Goal: Information Seeking & Learning: Find specific fact

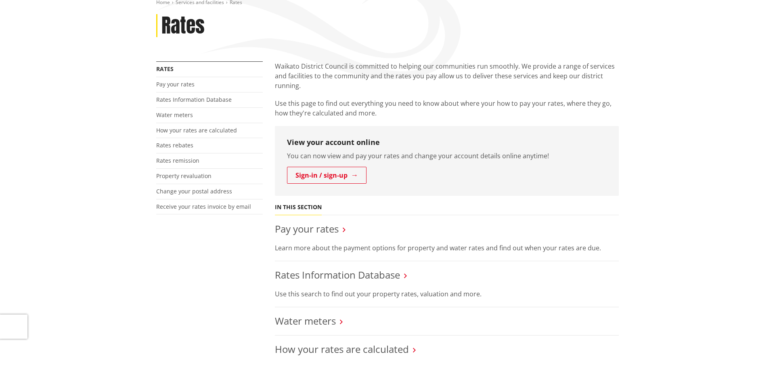
scroll to position [165, 0]
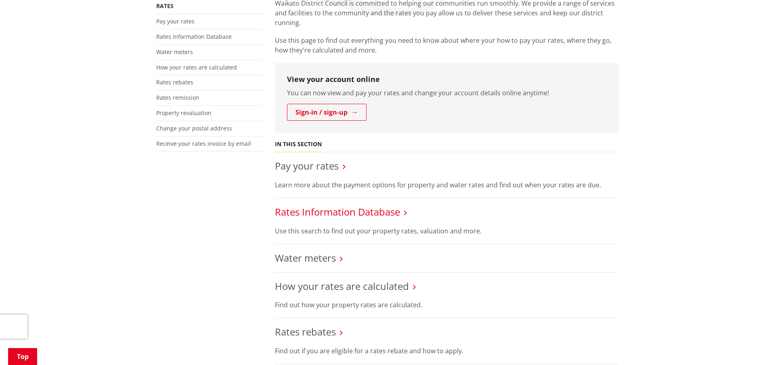
click at [388, 210] on link "Rates Information Database" at bounding box center [337, 211] width 125 height 13
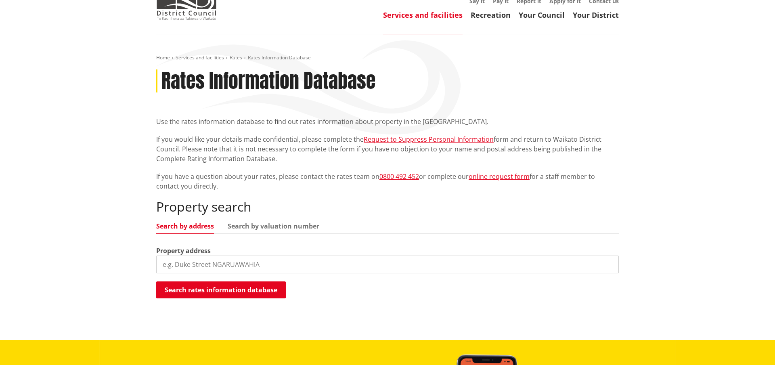
scroll to position [124, 0]
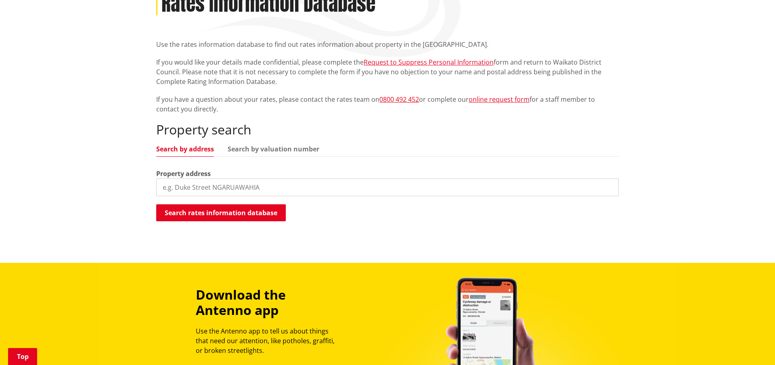
click at [239, 192] on input "search" at bounding box center [387, 187] width 463 height 18
type input "2"
type input "128d otonga valley"
click at [191, 221] on button "Search rates information database" at bounding box center [221, 212] width 130 height 17
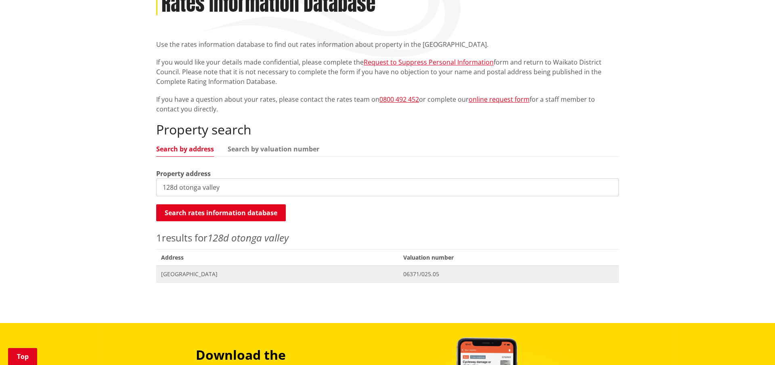
click at [231, 273] on span "[GEOGRAPHIC_DATA]" at bounding box center [277, 274] width 233 height 8
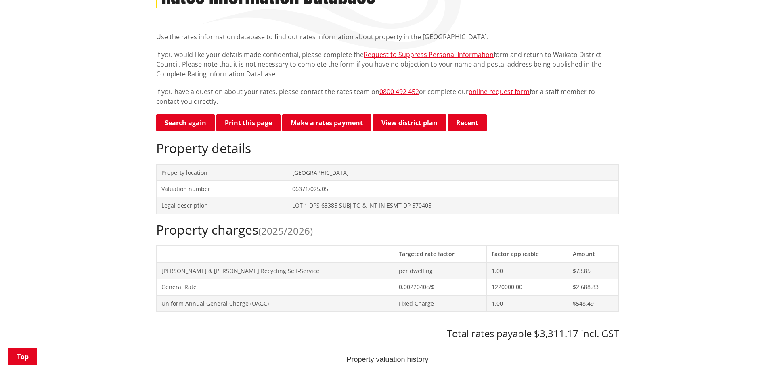
scroll to position [206, 0]
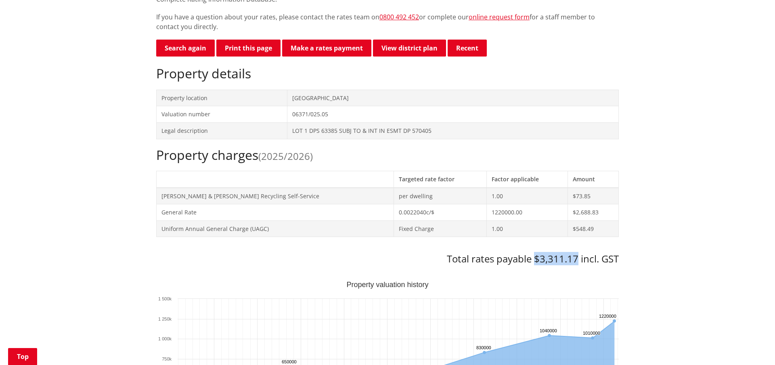
drag, startPoint x: 535, startPoint y: 259, endPoint x: 577, endPoint y: 259, distance: 42.4
click at [577, 259] on h3 "Total rates payable $3,311.17 incl. GST" at bounding box center [387, 259] width 463 height 12
copy h3 "$3,311.17"
